Goal: Download file/media

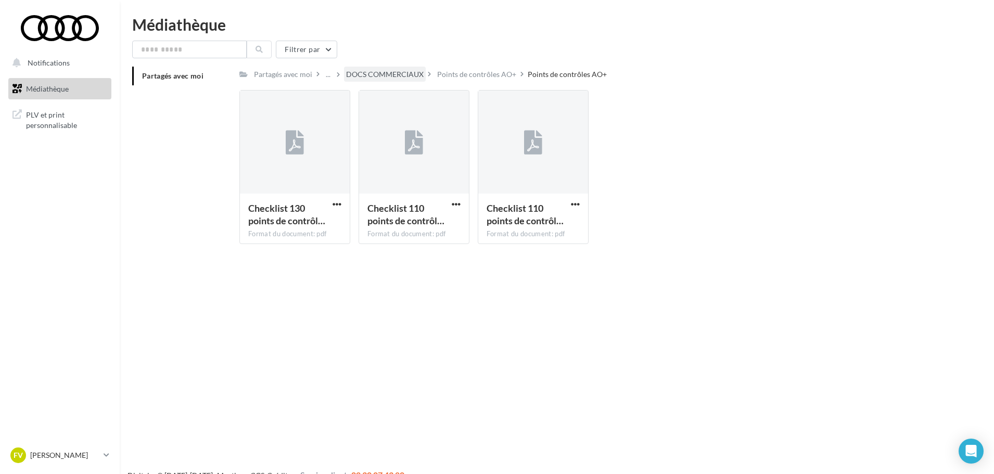
click at [362, 70] on div "DOCS COMMERCIAUX" at bounding box center [385, 74] width 78 height 10
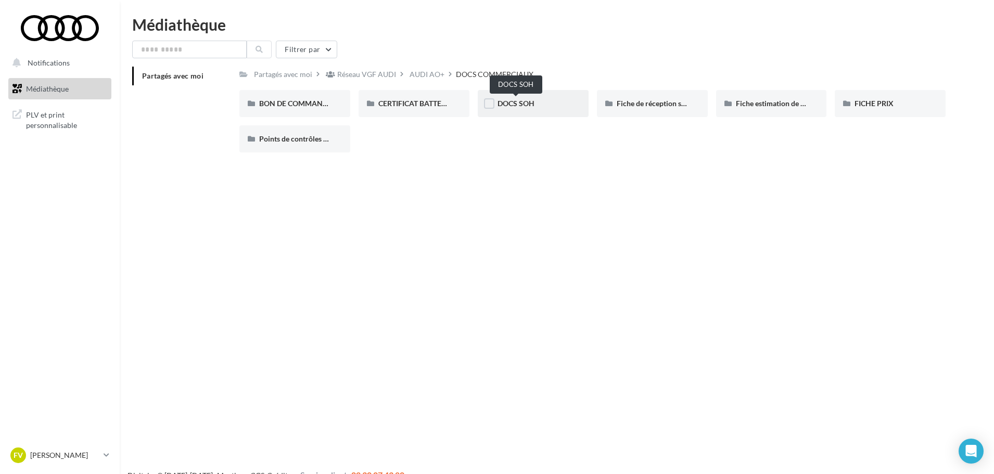
click at [529, 105] on span "DOCS SOH" at bounding box center [516, 103] width 37 height 9
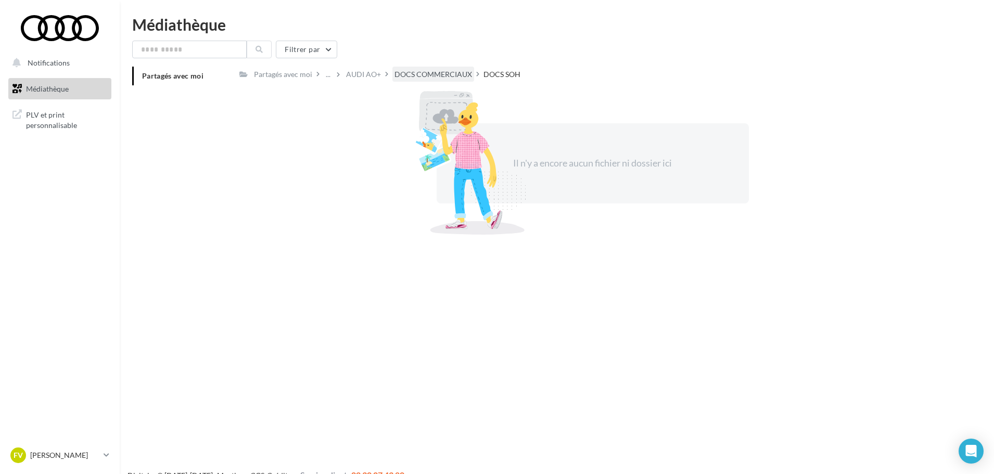
click at [409, 73] on div "DOCS COMMERCIAUX" at bounding box center [434, 74] width 78 height 10
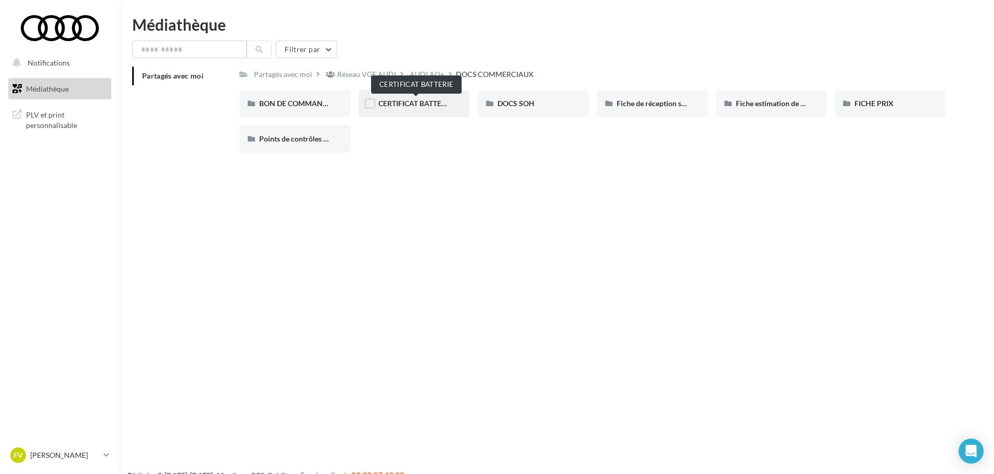
click at [433, 104] on span "CERTIFICAT BATTERIE" at bounding box center [416, 103] width 74 height 9
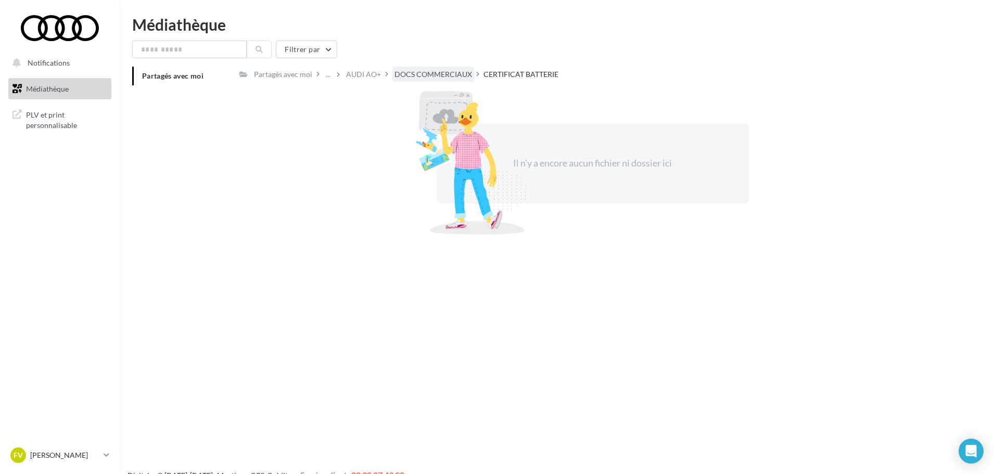
click at [429, 76] on div "DOCS COMMERCIAUX" at bounding box center [434, 74] width 78 height 10
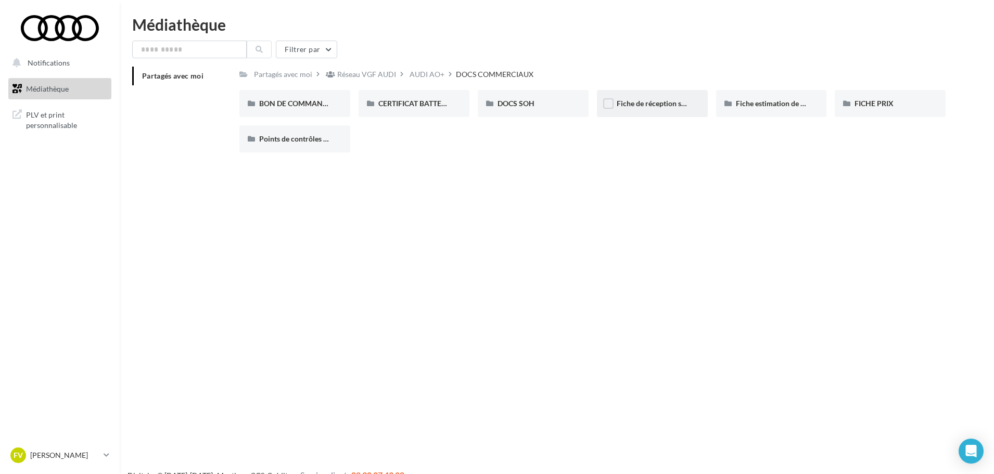
click at [635, 111] on div "Fiche de réception service VO" at bounding box center [652, 103] width 111 height 27
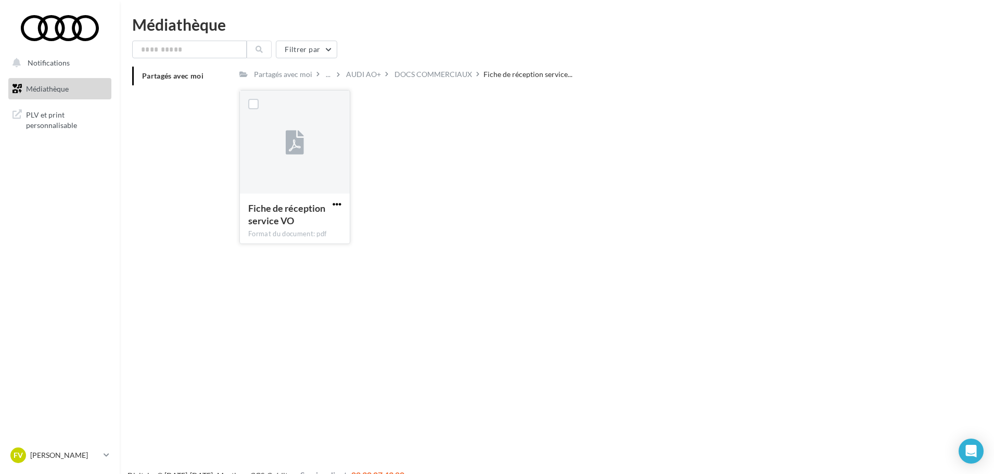
click at [334, 203] on span "button" at bounding box center [337, 204] width 9 height 9
click at [303, 229] on button "Télécharger" at bounding box center [291, 224] width 104 height 27
click at [422, 77] on div "DOCS COMMERCIAUX" at bounding box center [434, 74] width 78 height 10
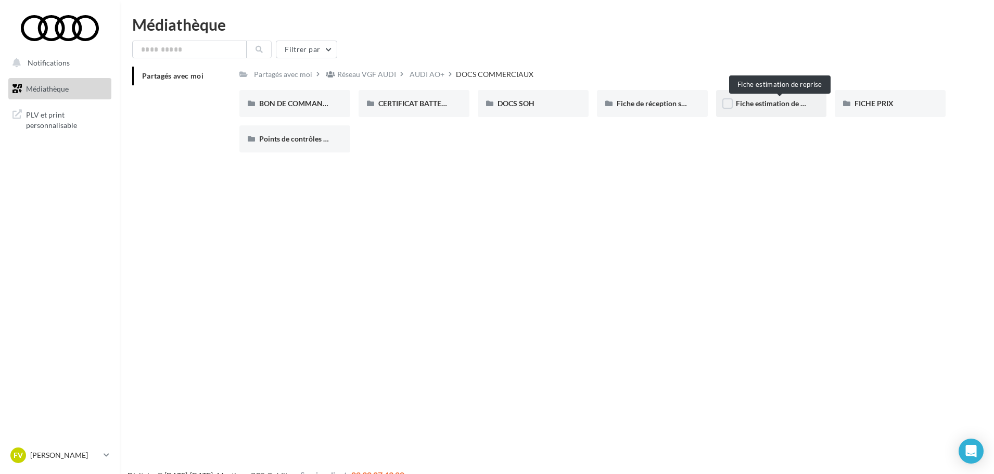
click at [788, 102] on span "Fiche estimation de reprise" at bounding box center [779, 103] width 87 height 9
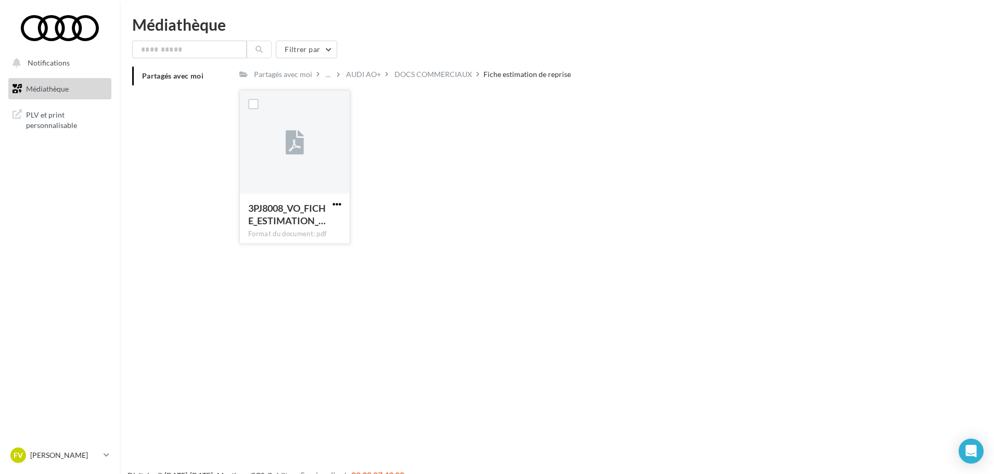
click at [336, 205] on span "button" at bounding box center [337, 204] width 9 height 9
click at [314, 230] on button "Télécharger" at bounding box center [291, 224] width 104 height 27
click at [404, 78] on div "DOCS COMMERCIAUX" at bounding box center [434, 74] width 78 height 10
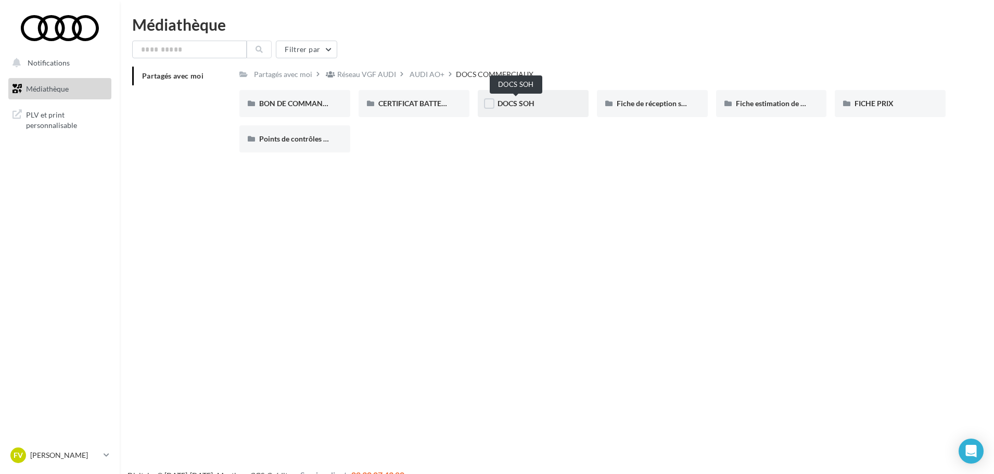
click at [528, 105] on span "DOCS SOH" at bounding box center [516, 103] width 37 height 9
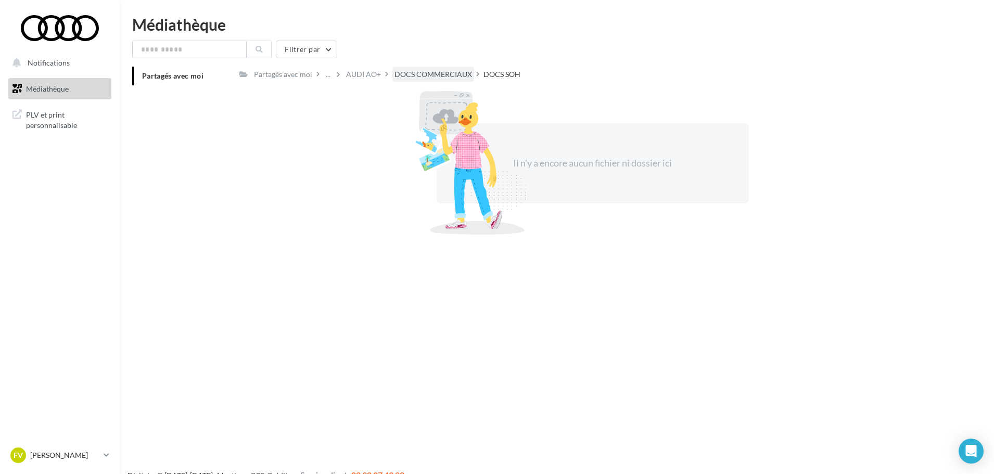
click at [429, 75] on div "DOCS COMMERCIAUX" at bounding box center [434, 74] width 78 height 10
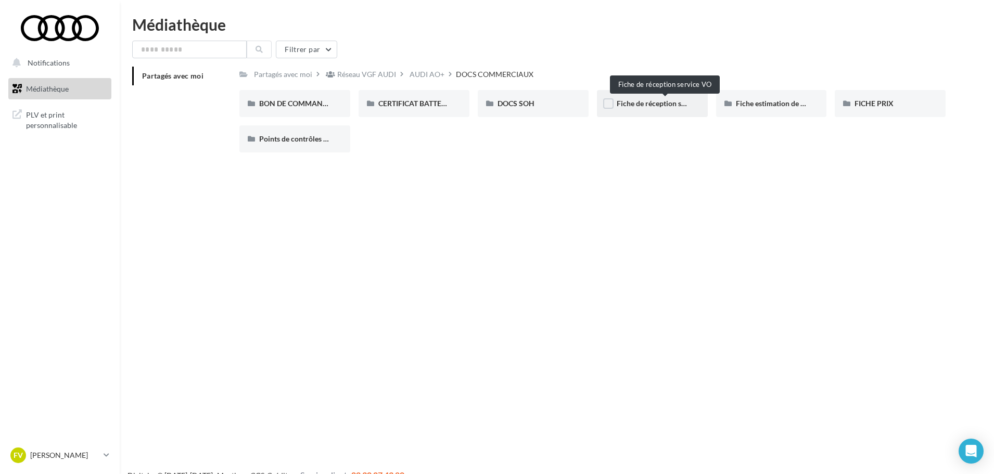
click at [657, 107] on span "Fiche de réception service VO" at bounding box center [665, 103] width 97 height 9
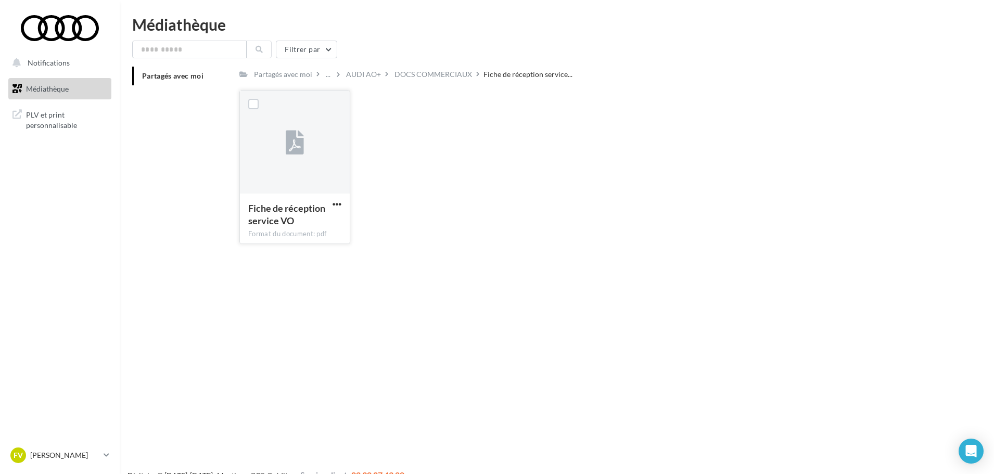
click at [345, 206] on div "Fiche de réception service VO Format du document: pdf" at bounding box center [295, 218] width 110 height 49
click at [330, 205] on div "Fiche de réception service VO" at bounding box center [294, 216] width 93 height 28
click at [339, 206] on span "button" at bounding box center [337, 204] width 9 height 9
click at [312, 224] on button "Télécharger" at bounding box center [291, 224] width 104 height 27
click at [412, 79] on div "DOCS COMMERCIAUX" at bounding box center [434, 74] width 78 height 10
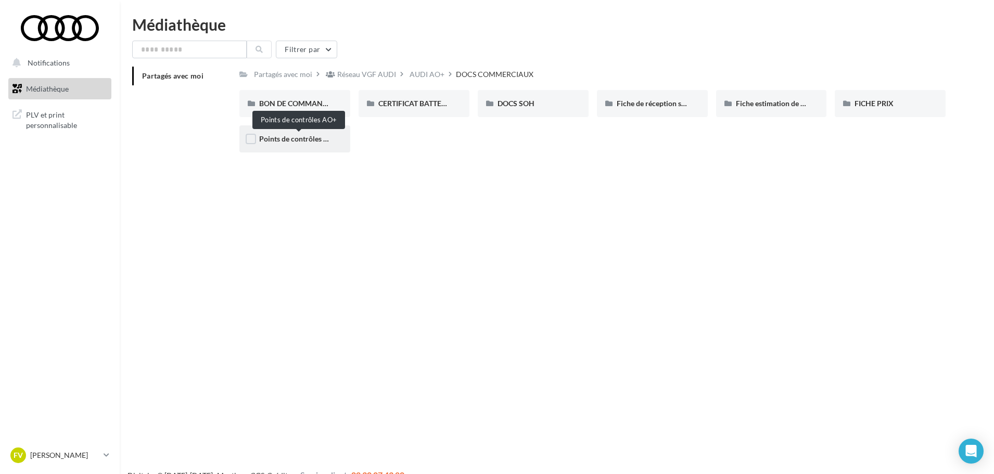
click at [297, 143] on span "Points de contrôles AO+" at bounding box center [298, 138] width 79 height 9
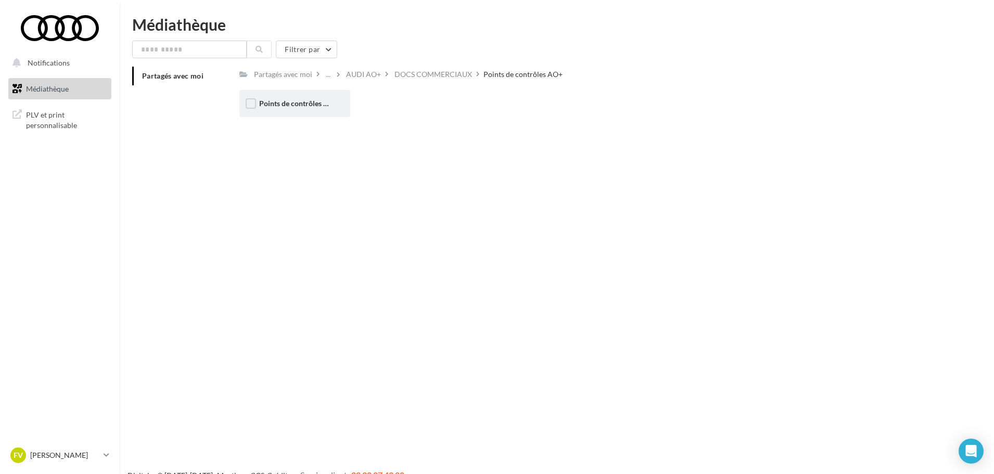
click at [307, 109] on div "Points de contrôles AO+" at bounding box center [294, 103] width 111 height 27
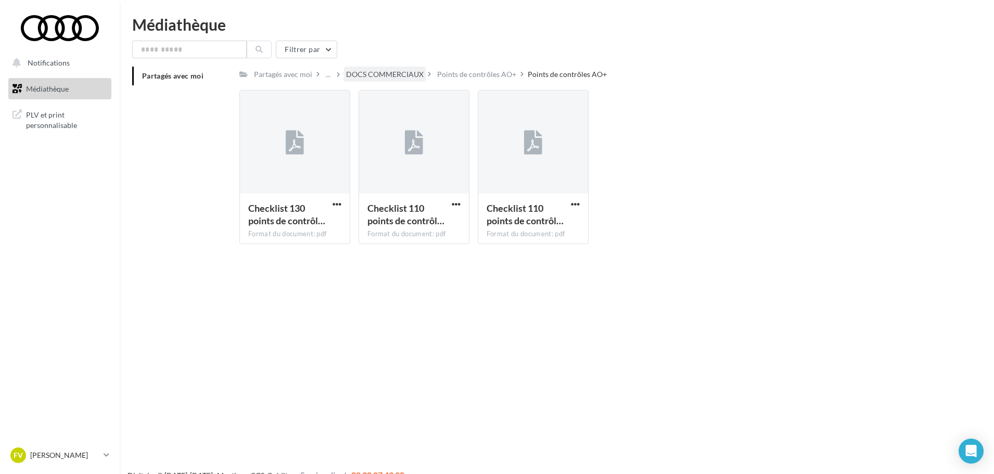
click at [380, 73] on div "DOCS COMMERCIAUX" at bounding box center [385, 74] width 78 height 10
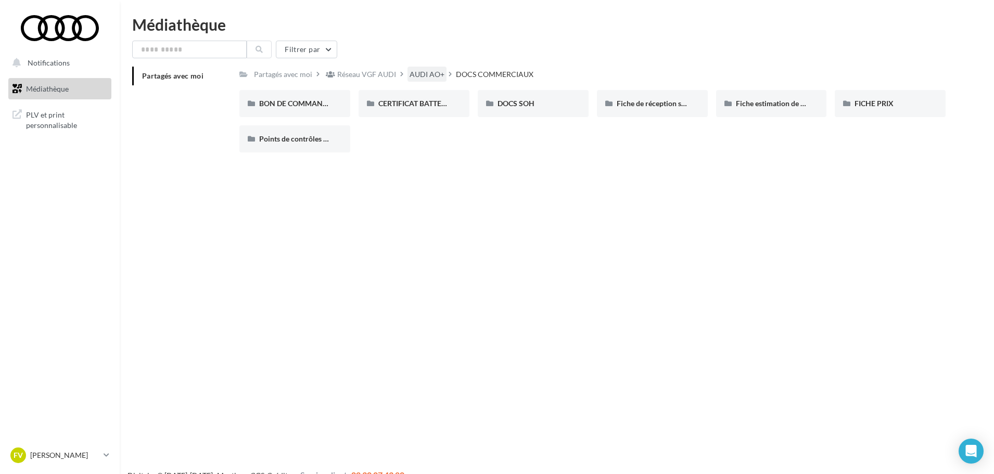
click at [418, 74] on div "AUDI AO+" at bounding box center [427, 74] width 35 height 10
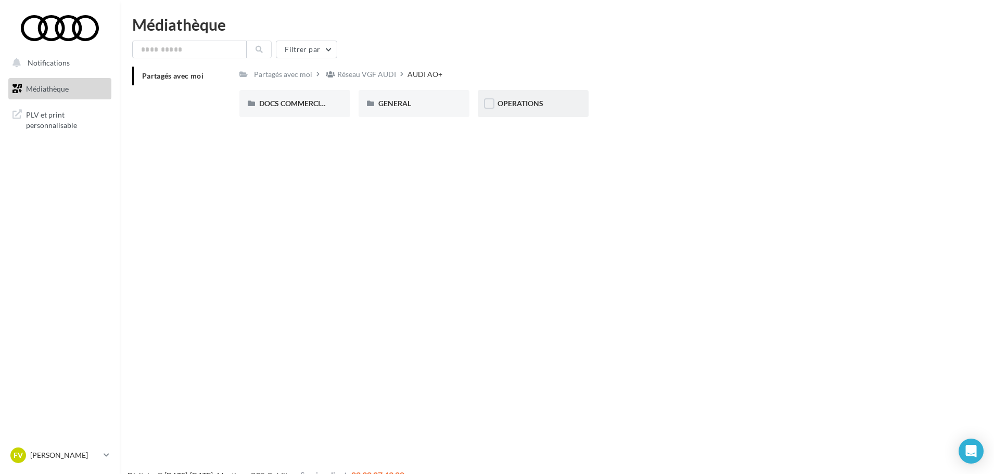
click at [510, 111] on div "OPERATIONS" at bounding box center [533, 103] width 111 height 27
click at [380, 72] on div "Réseau VGF AUDI" at bounding box center [366, 74] width 59 height 10
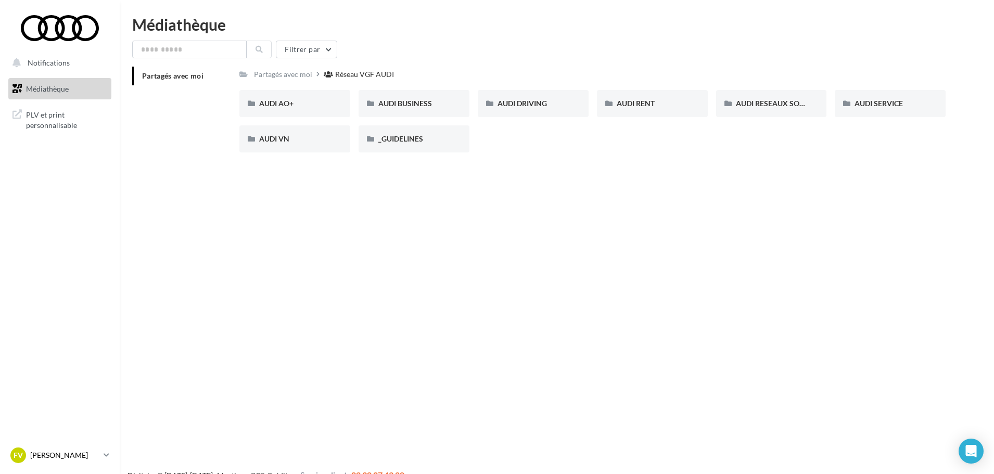
click at [72, 462] on div "FV [PERSON_NAME] apvaudi-grth-76170" at bounding box center [54, 456] width 89 height 16
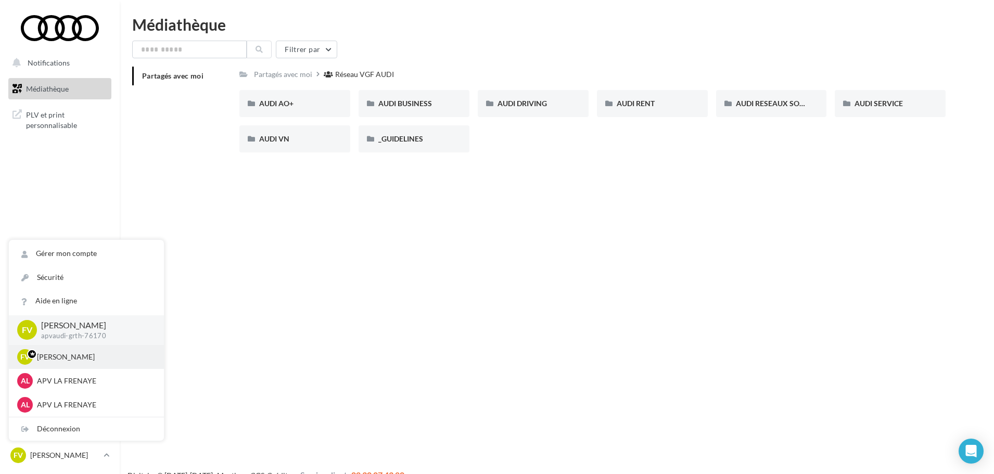
click at [71, 352] on p "[PERSON_NAME]" at bounding box center [94, 357] width 115 height 10
